Goal: Information Seeking & Learning: Learn about a topic

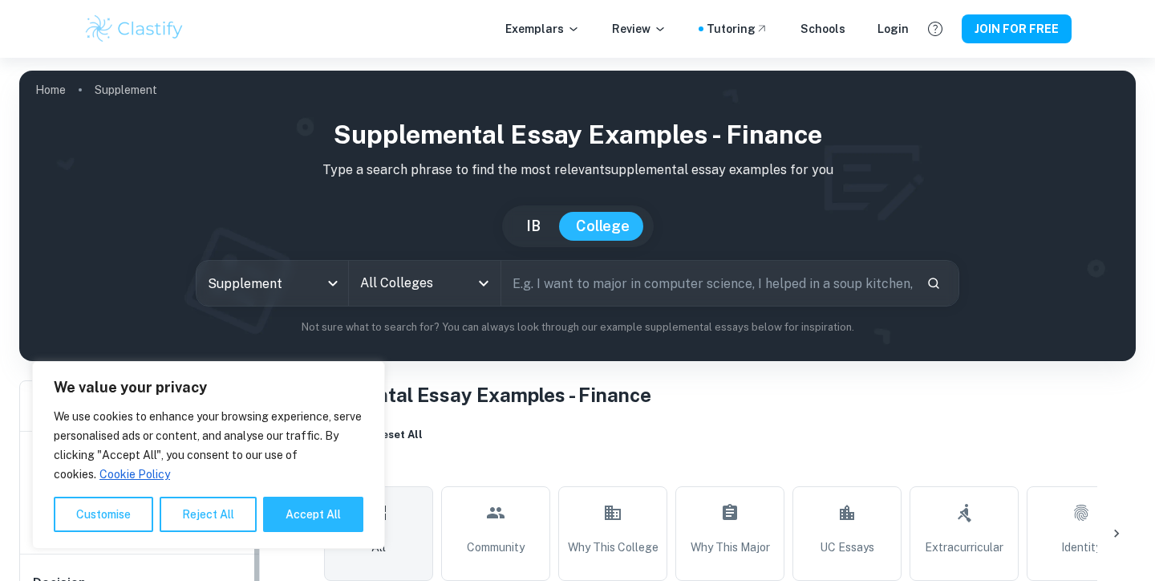
scroll to position [320, 0]
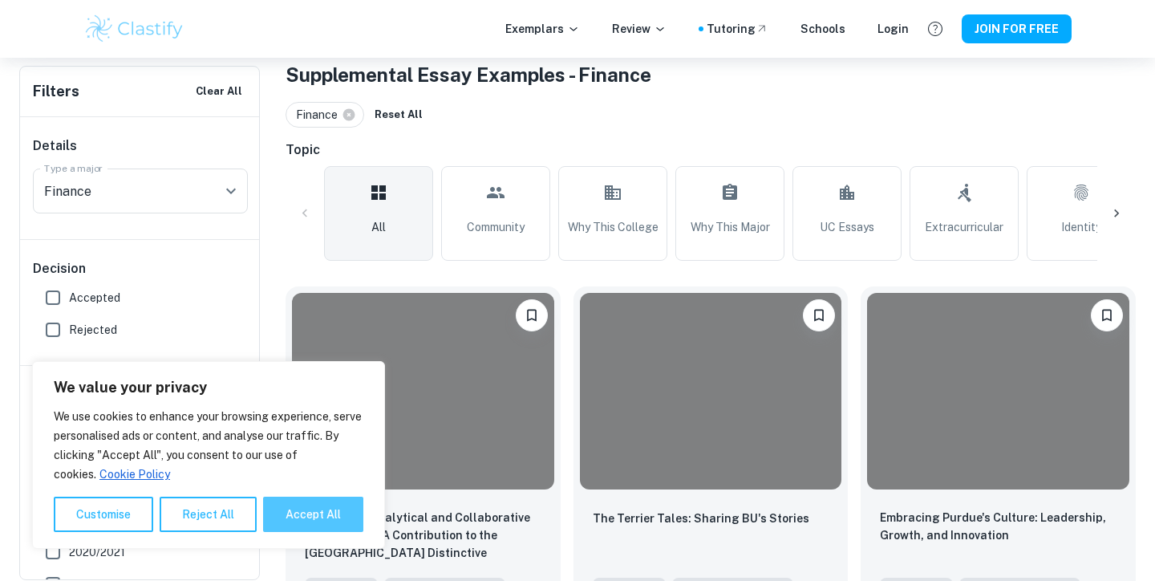
click at [309, 520] on button "Accept All" at bounding box center [313, 513] width 100 height 35
checkbox input "true"
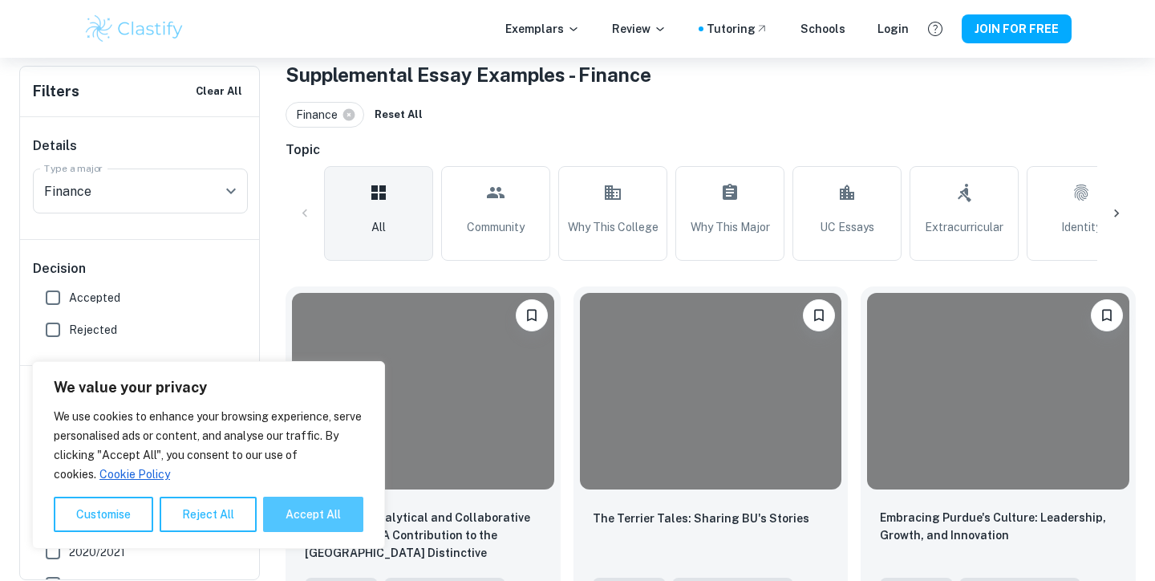
checkbox input "true"
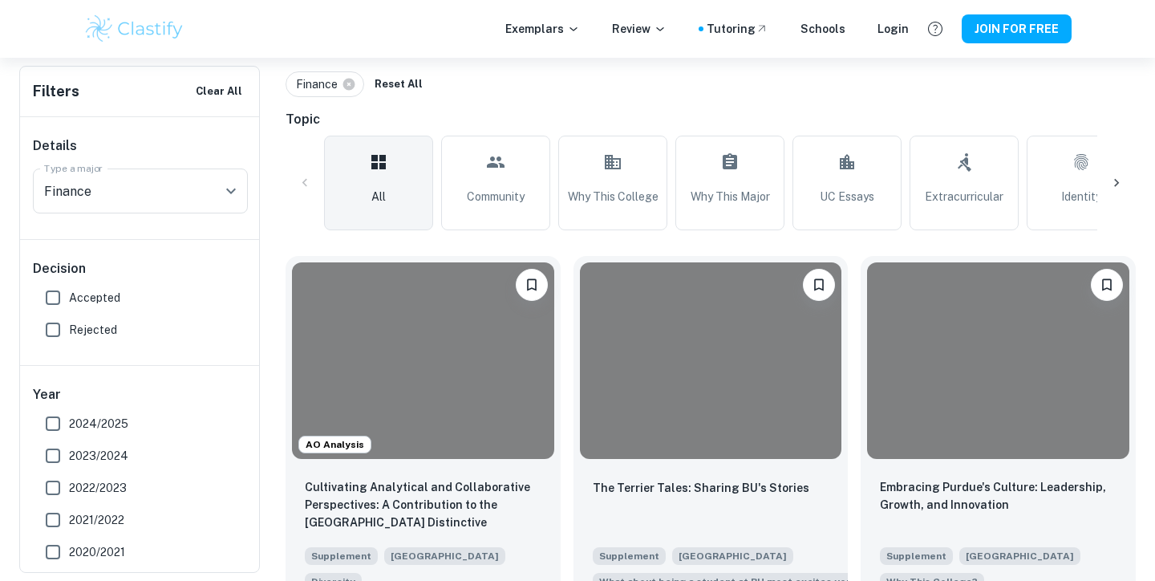
scroll to position [350, 0]
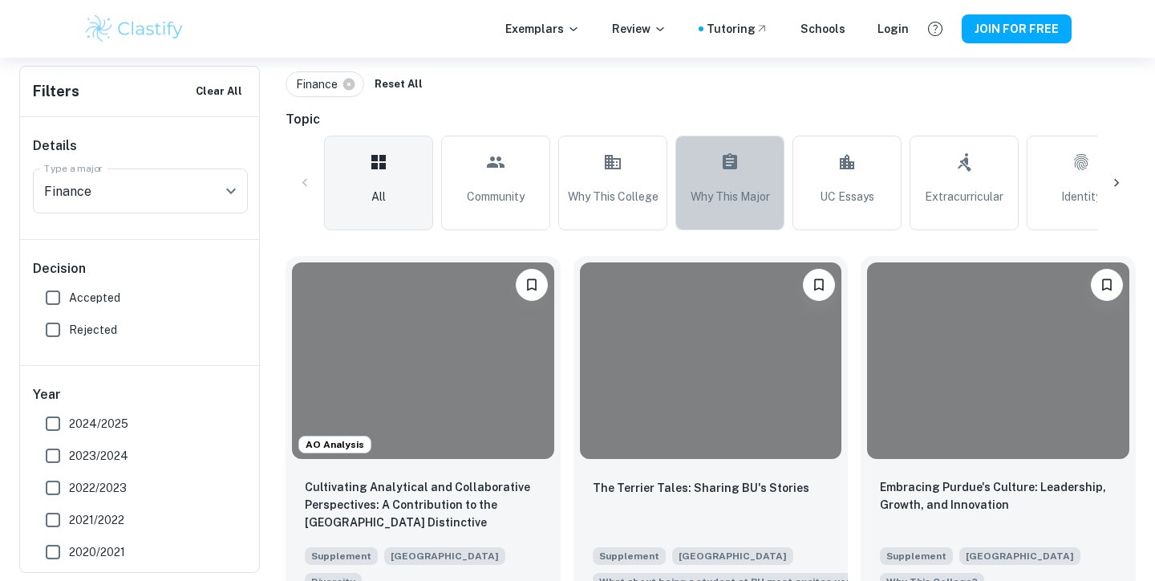
click at [718, 187] on link "Why This Major" at bounding box center [729, 183] width 109 height 95
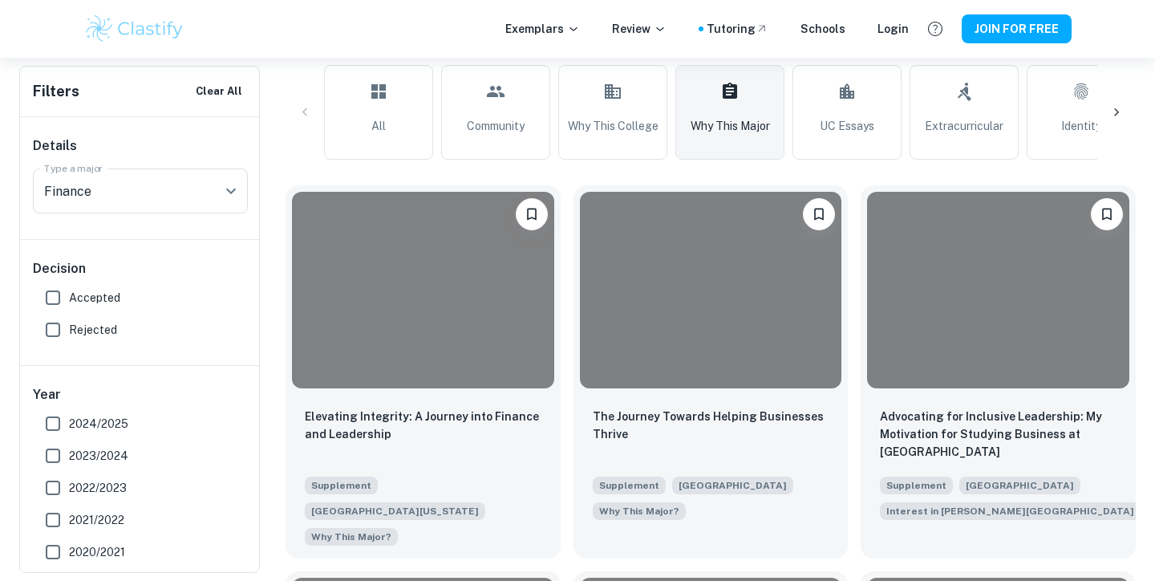
scroll to position [448, 0]
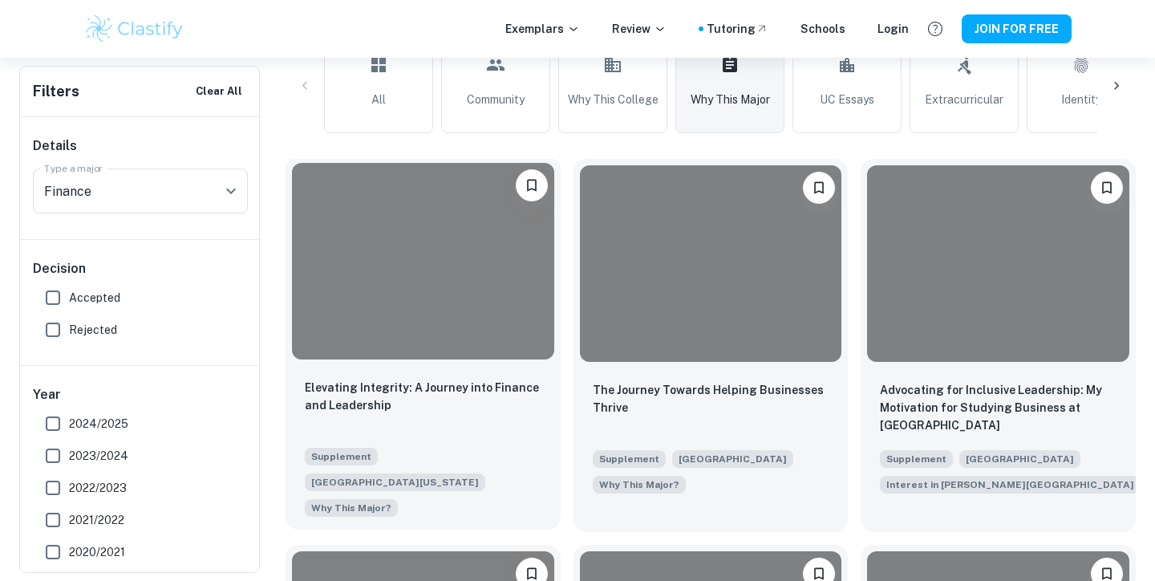
click at [354, 308] on div at bounding box center [423, 261] width 262 height 196
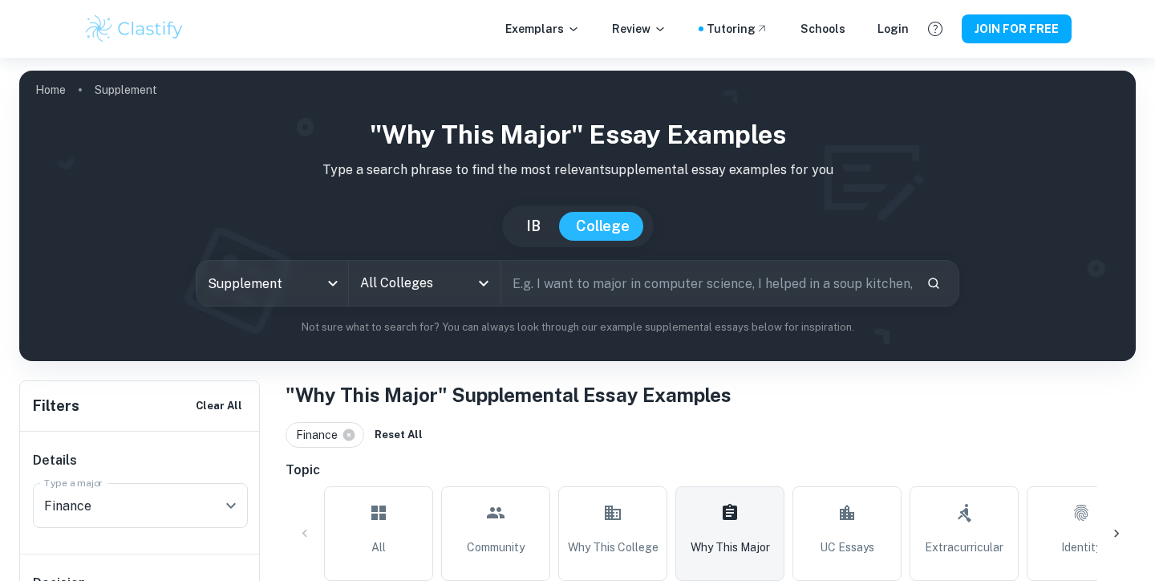
click at [412, 290] on input "All Colleges" at bounding box center [412, 283] width 113 height 30
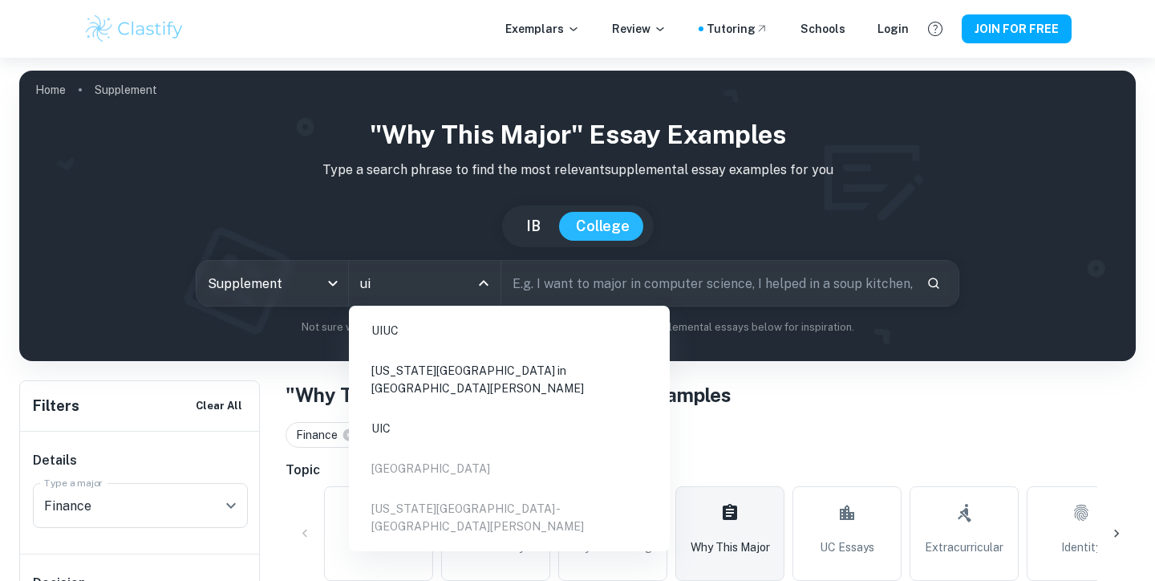
click at [414, 328] on li "UIUC" at bounding box center [509, 330] width 308 height 37
type input "ui"
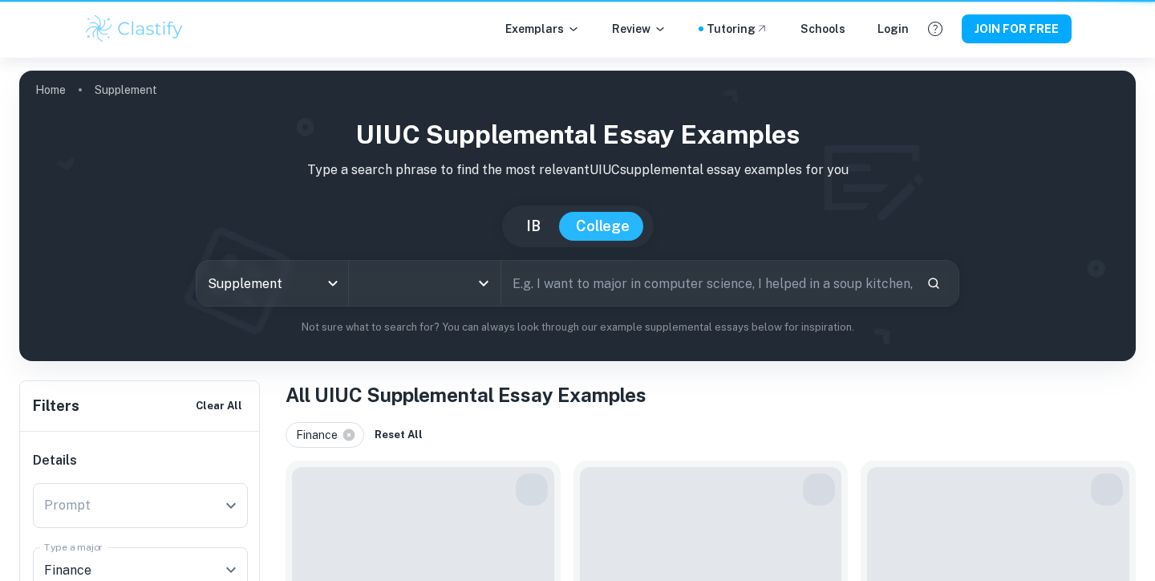
type input "UIUC"
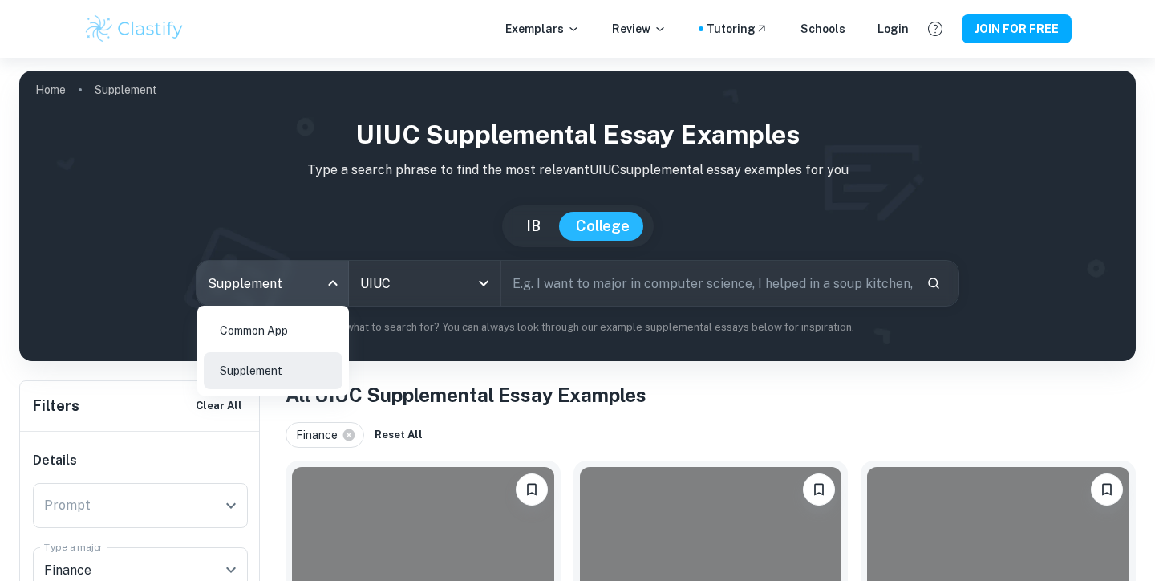
click at [295, 284] on body "We value your privacy We use cookies to enhance your browsing experience, serve…" at bounding box center [577, 348] width 1155 height 581
click at [318, 340] on li "Common App" at bounding box center [273, 330] width 139 height 37
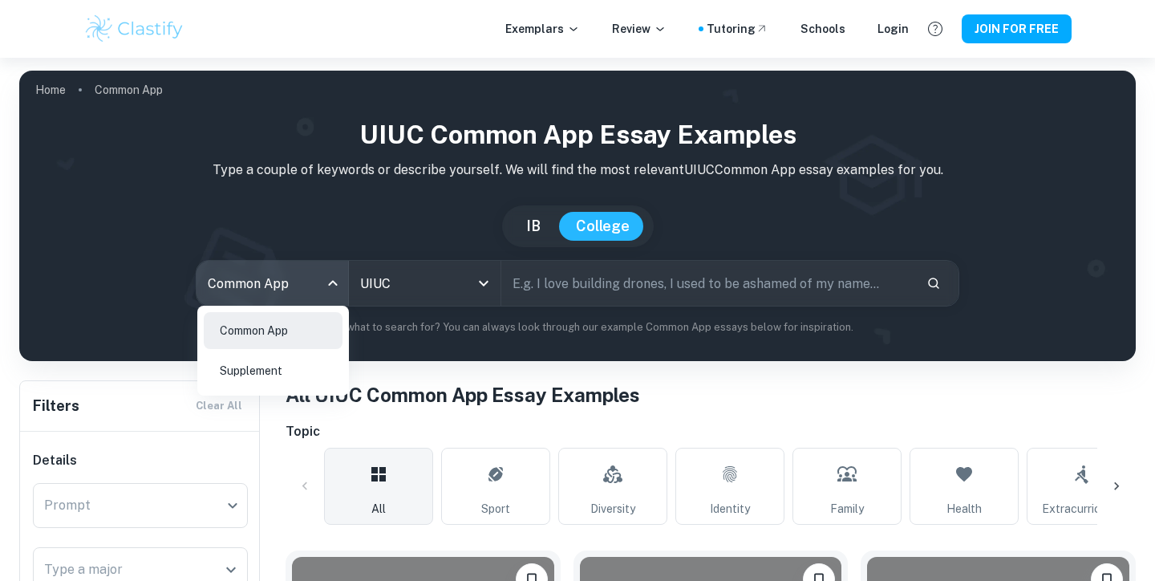
click at [295, 285] on body "We value your privacy We use cookies to enhance your browsing experience, serve…" at bounding box center [577, 348] width 1155 height 581
click at [306, 370] on li "Supplement" at bounding box center [273, 370] width 139 height 37
type input "supplement"
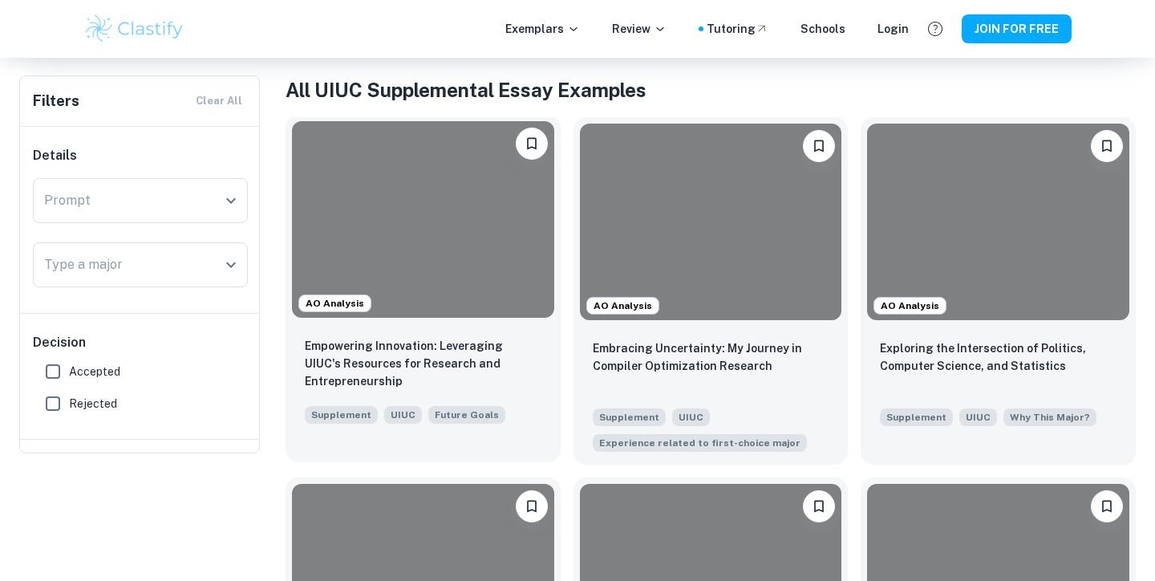
scroll to position [346, 0]
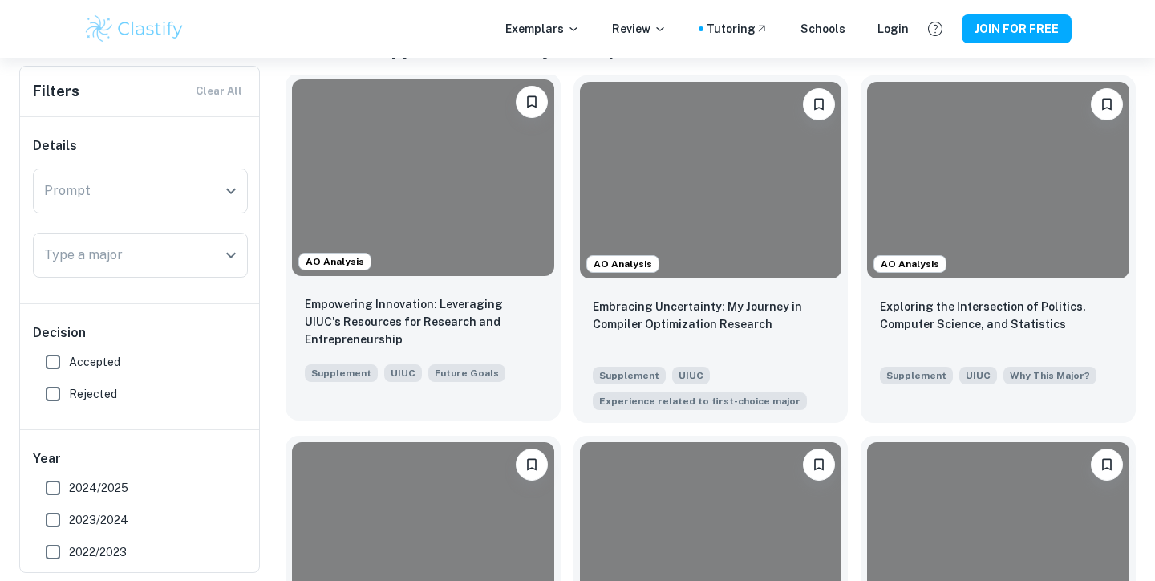
click at [423, 217] on div at bounding box center [423, 177] width 262 height 196
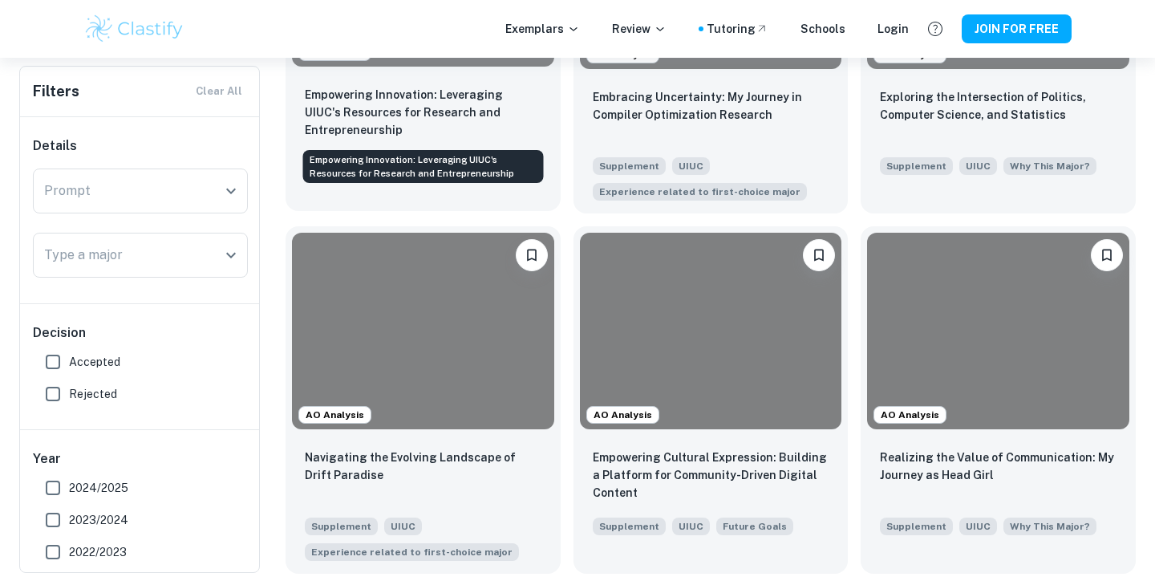
scroll to position [558, 0]
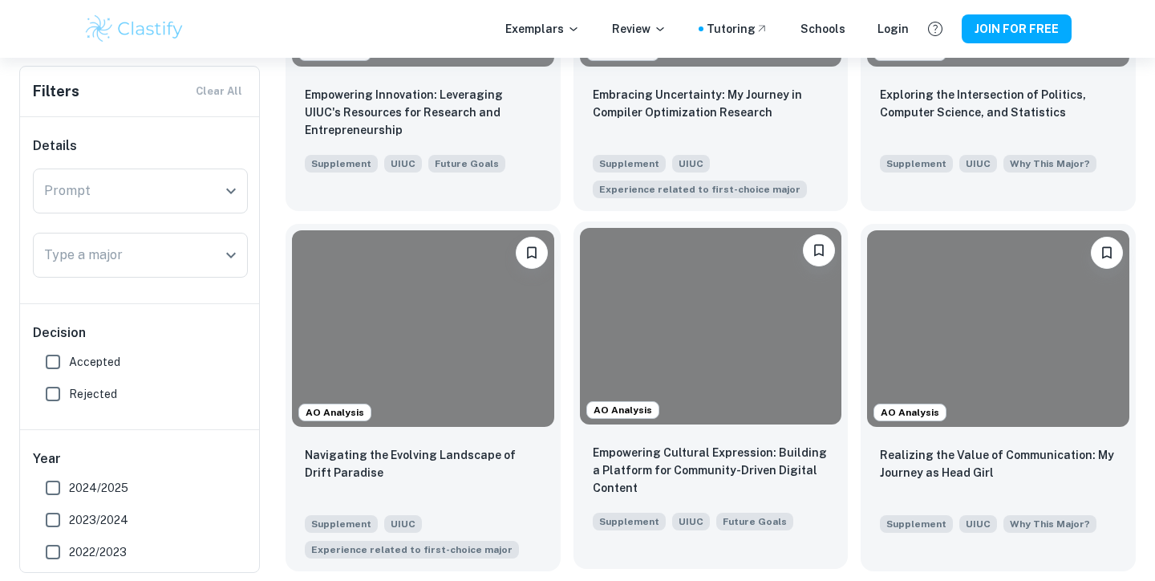
click at [699, 379] on div at bounding box center [711, 326] width 262 height 196
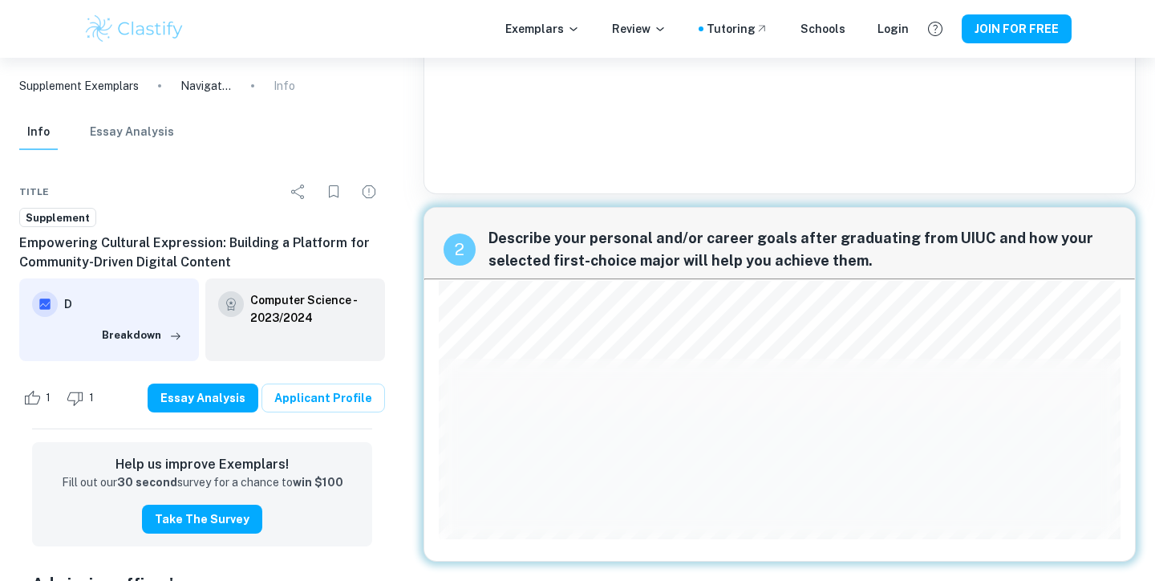
scroll to position [263, 0]
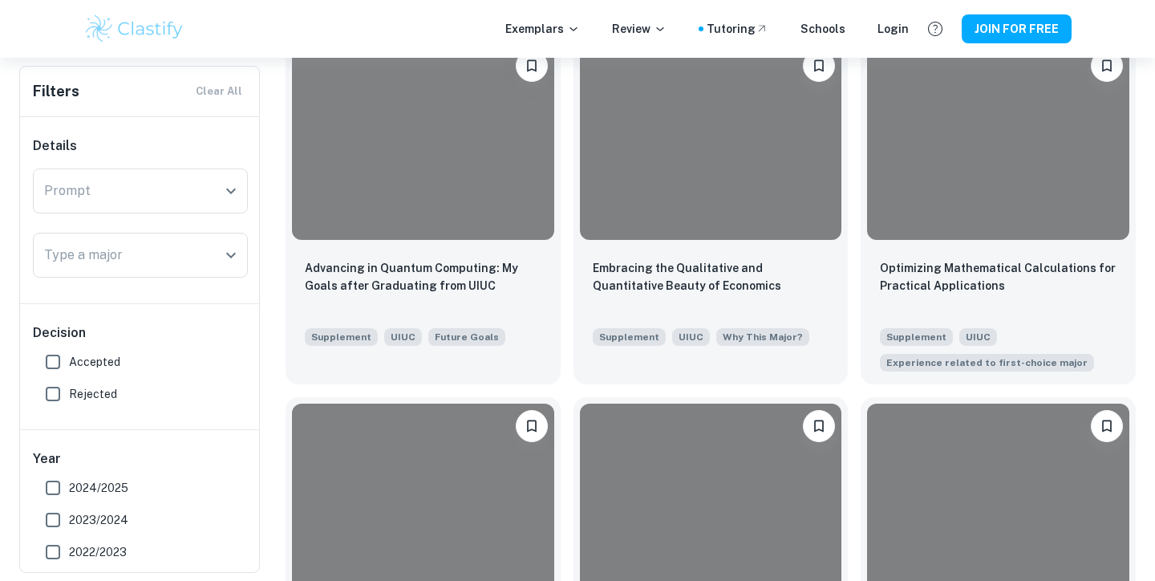
scroll to position [1467, 0]
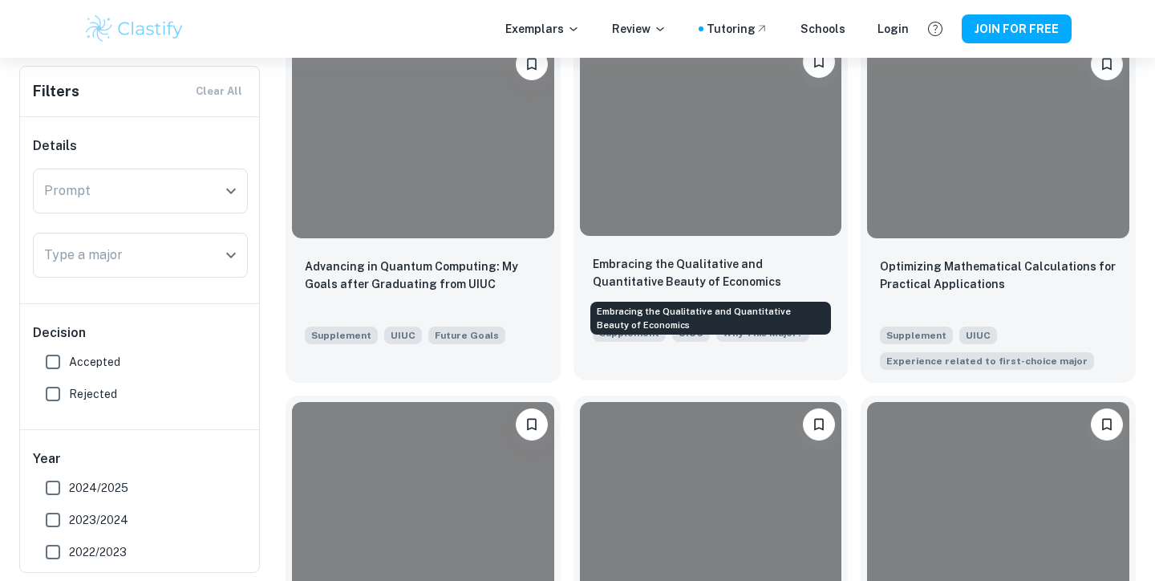
click at [713, 260] on p "Embracing the Qualitative and Quantitative Beauty of Economics" at bounding box center [711, 272] width 237 height 35
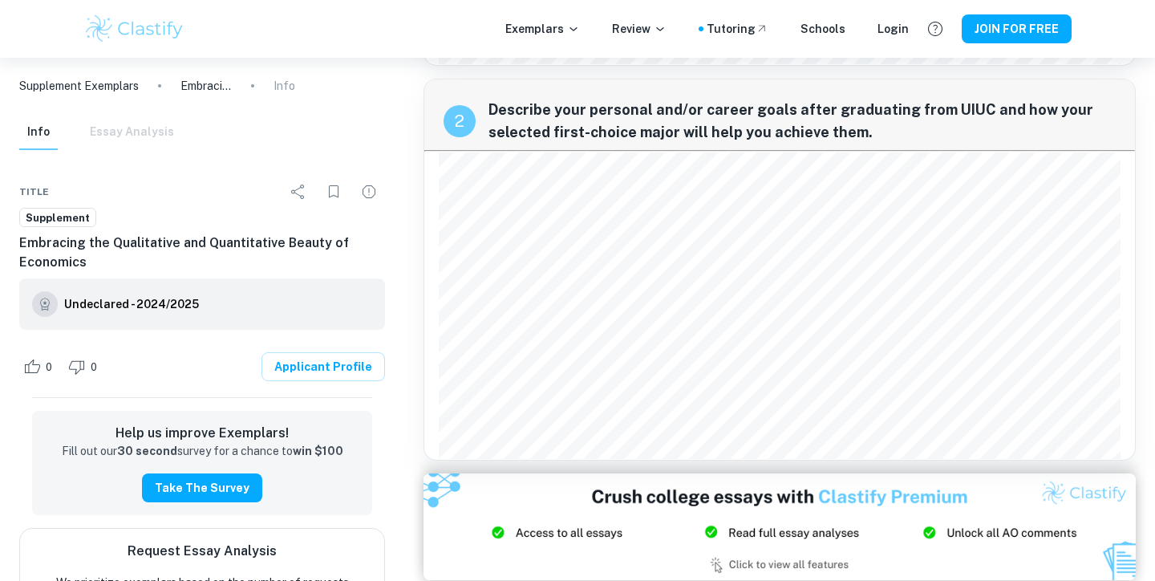
scroll to position [488, 0]
